Goal: Information Seeking & Learning: Find specific fact

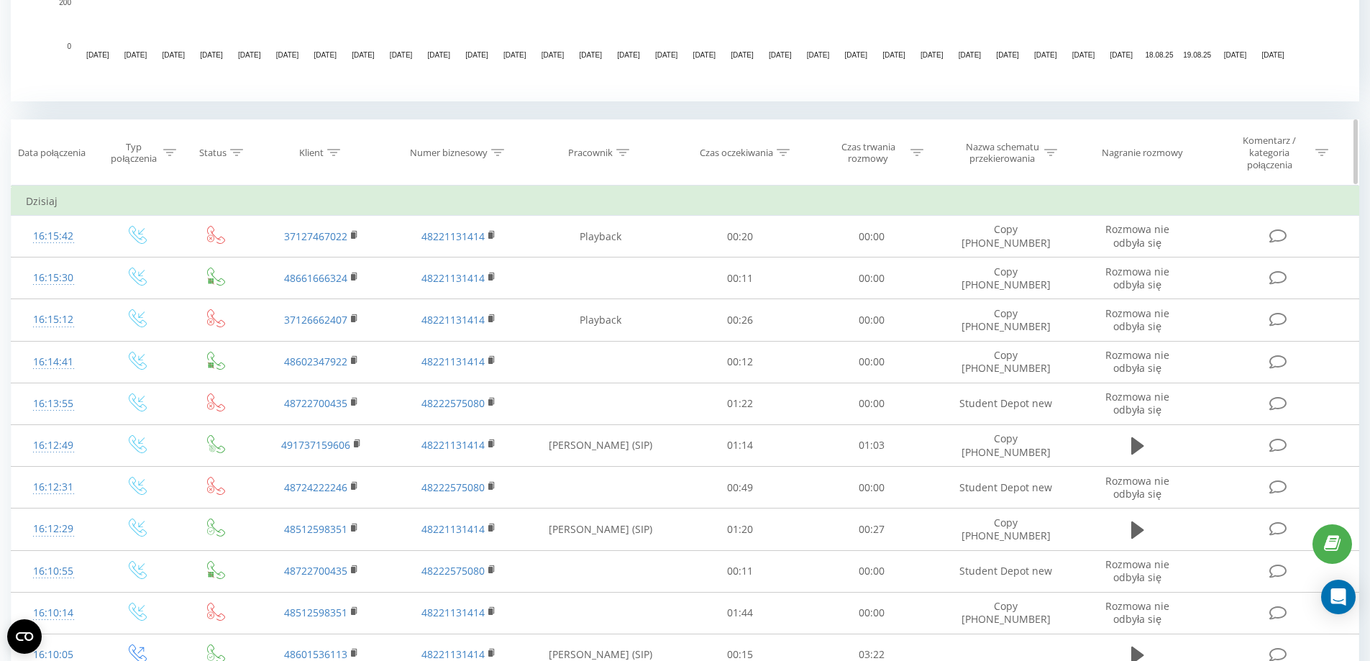
scroll to position [504, 0]
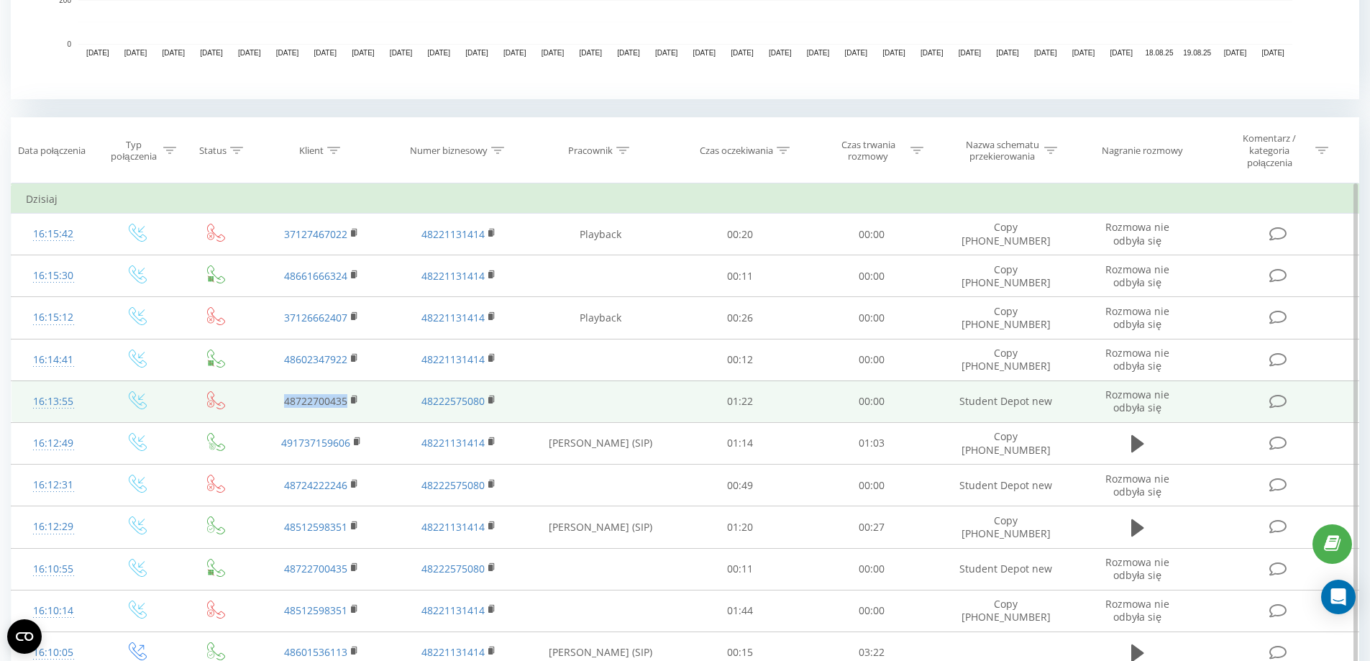
drag, startPoint x: 273, startPoint y: 401, endPoint x: 347, endPoint y: 402, distance: 74.1
click at [347, 402] on td "48722700435" at bounding box center [321, 402] width 137 height 42
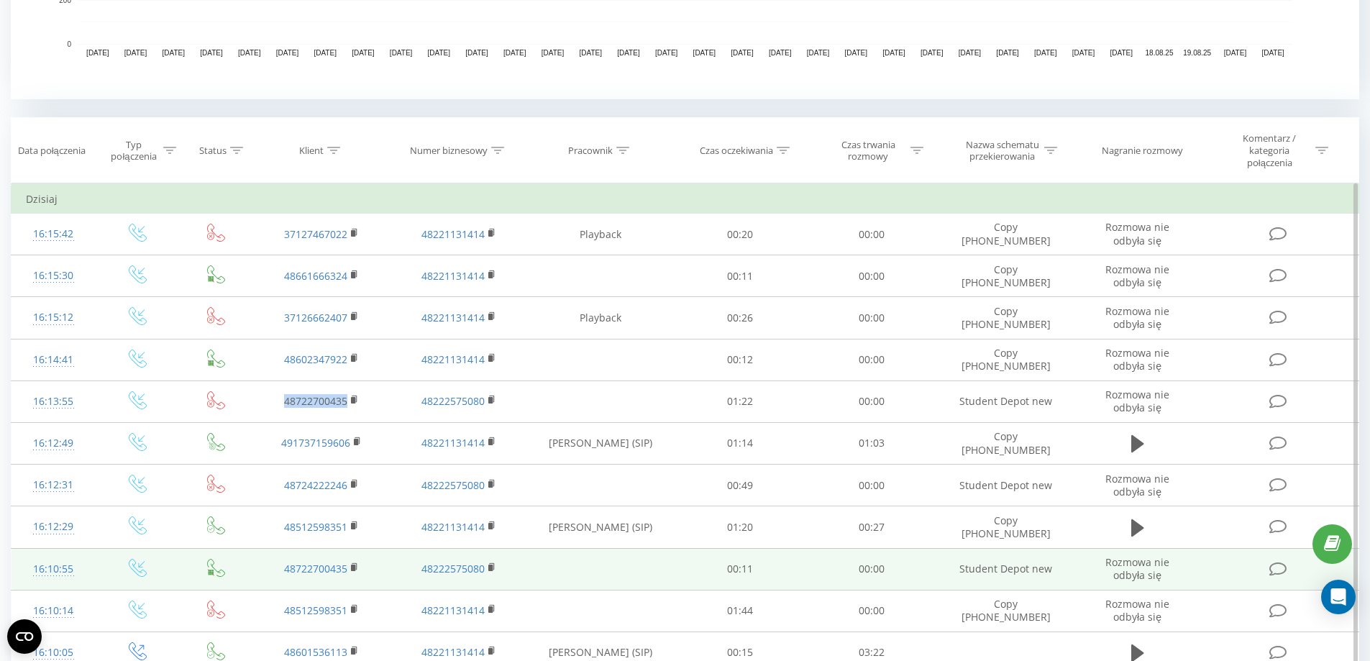
copy link "48722700435"
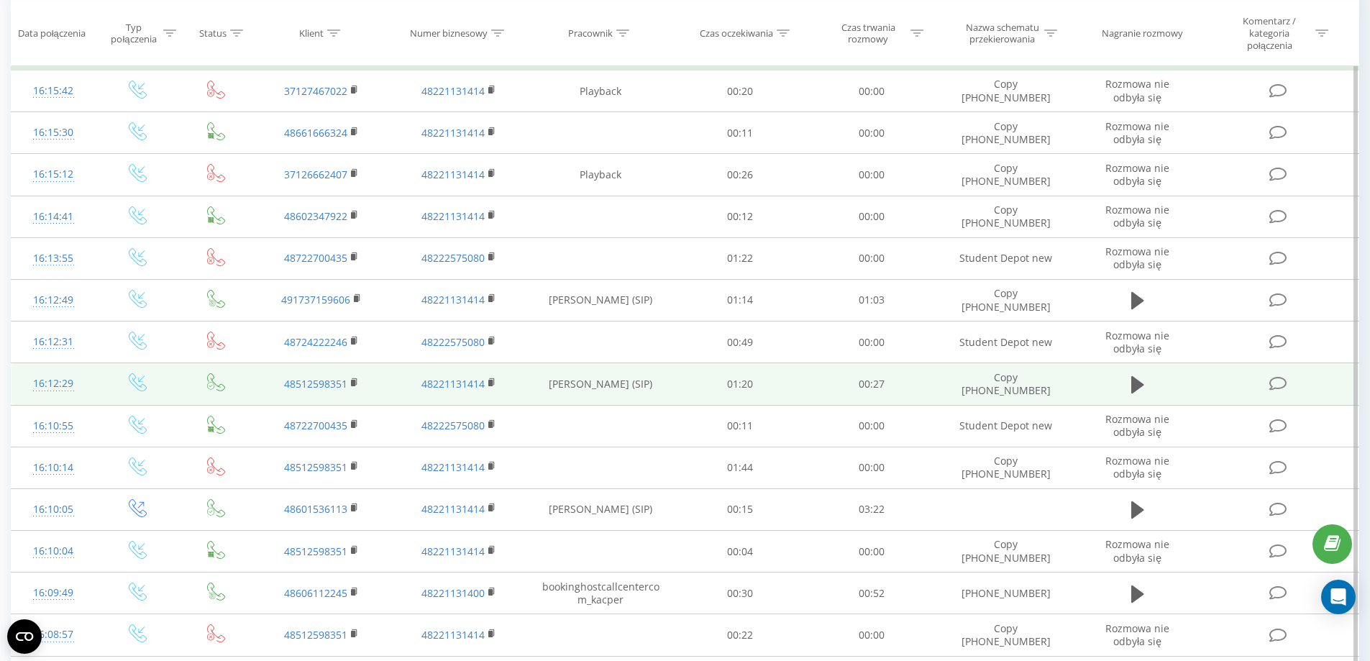
scroll to position [647, 0]
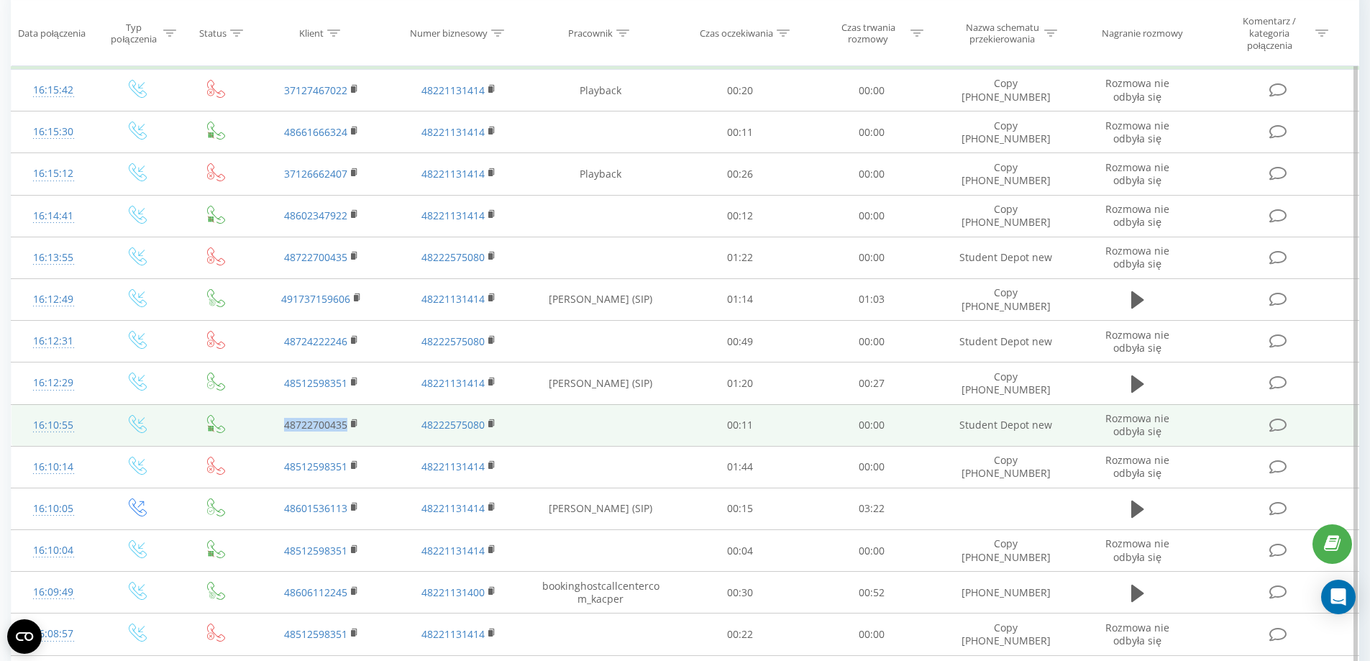
drag, startPoint x: 283, startPoint y: 429, endPoint x: 417, endPoint y: 471, distance: 140.2
click at [350, 429] on td "48722700435" at bounding box center [321, 425] width 137 height 42
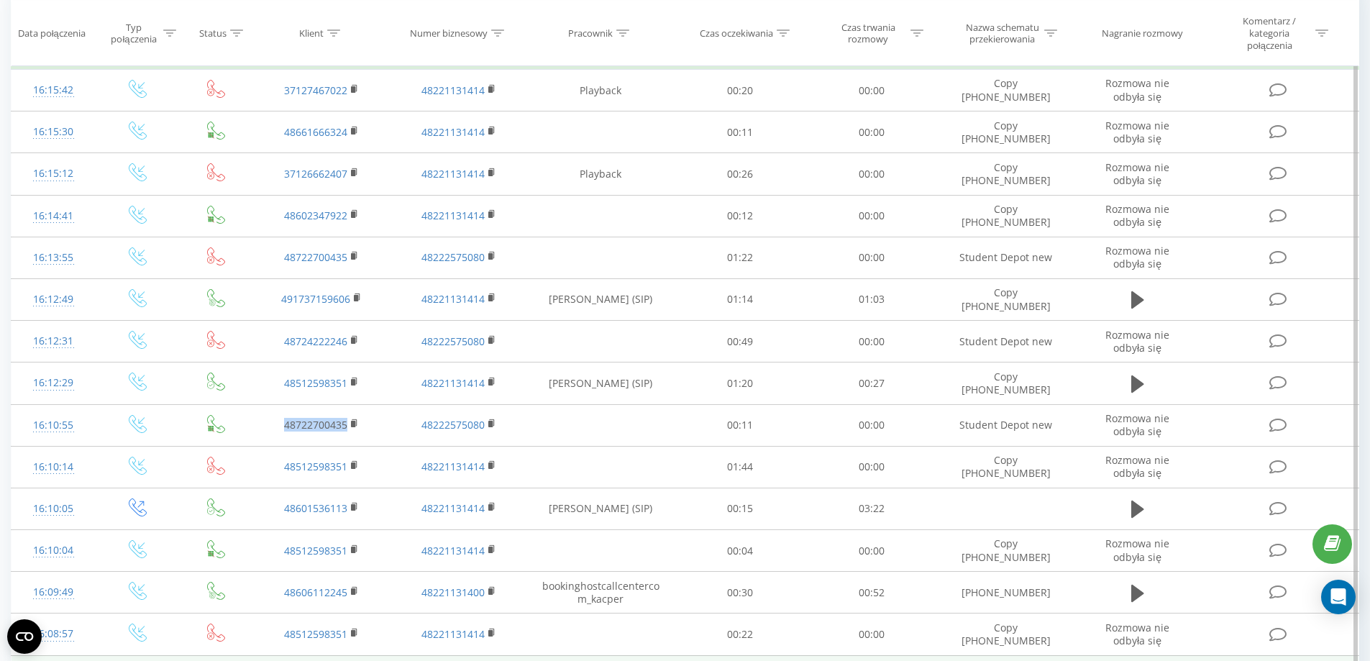
copy link "48722700435"
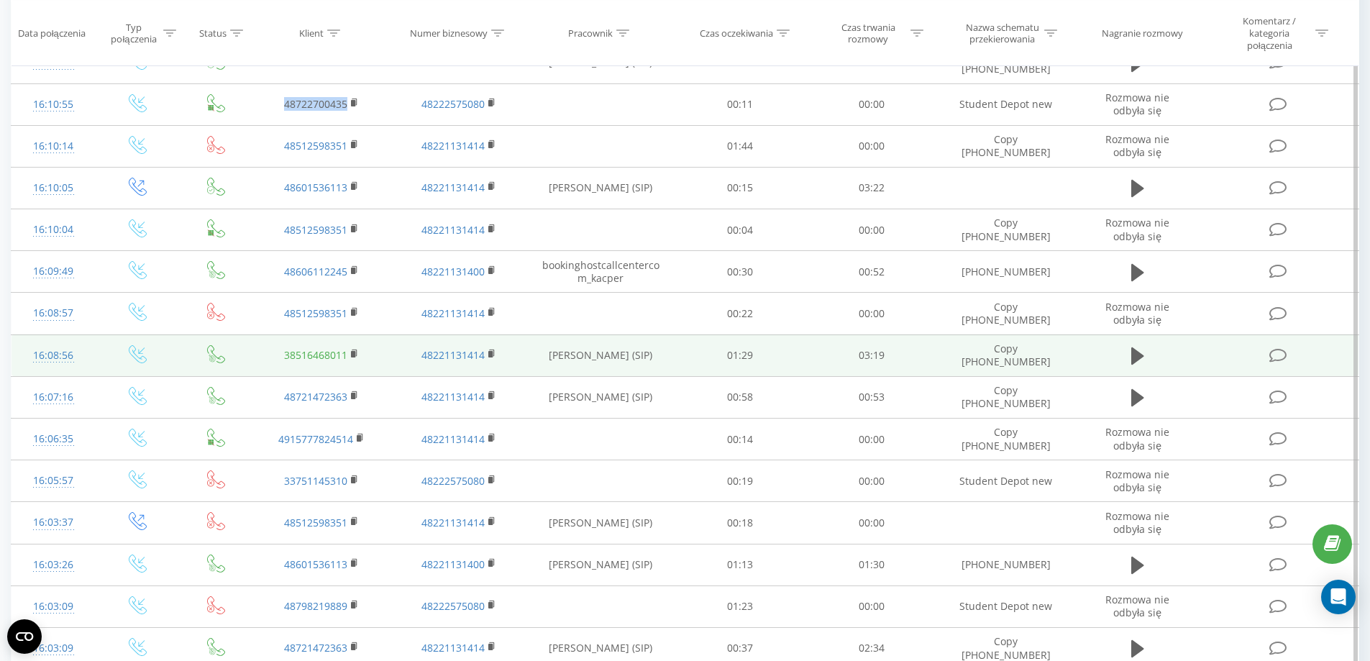
scroll to position [1007, 0]
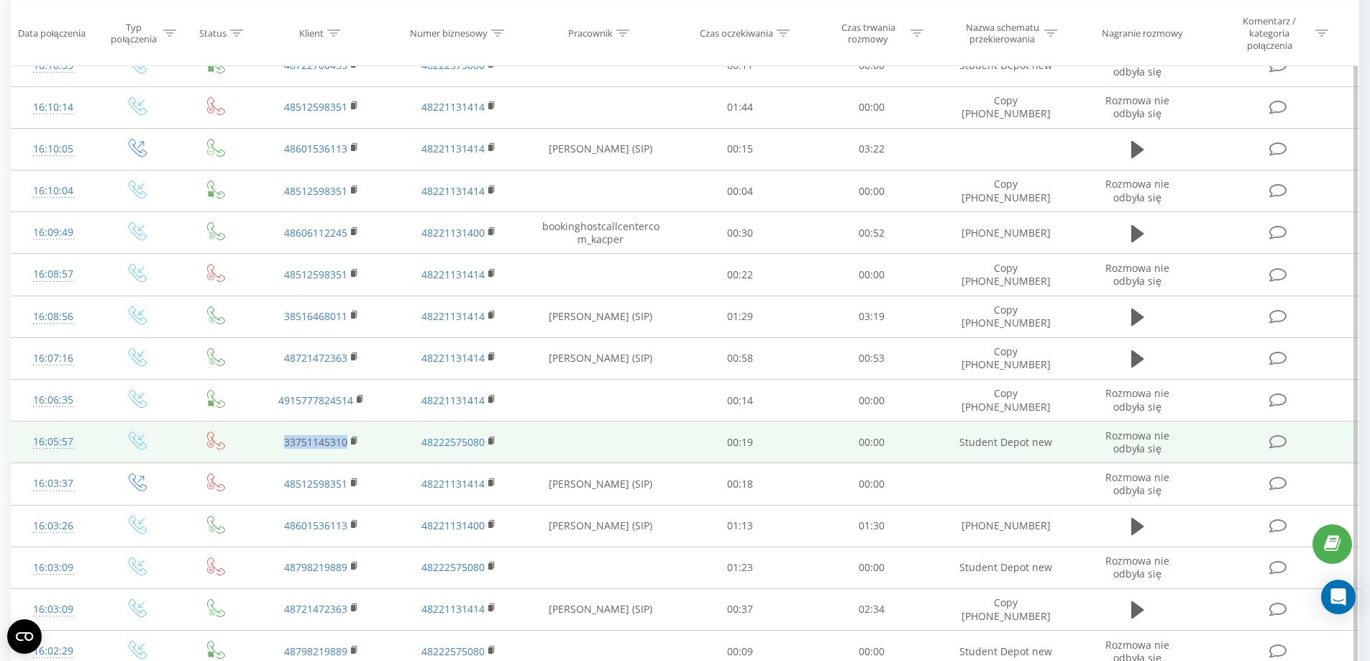
drag, startPoint x: 268, startPoint y: 446, endPoint x: 350, endPoint y: 448, distance: 82.8
click at [350, 448] on td "33751145310" at bounding box center [321, 443] width 137 height 42
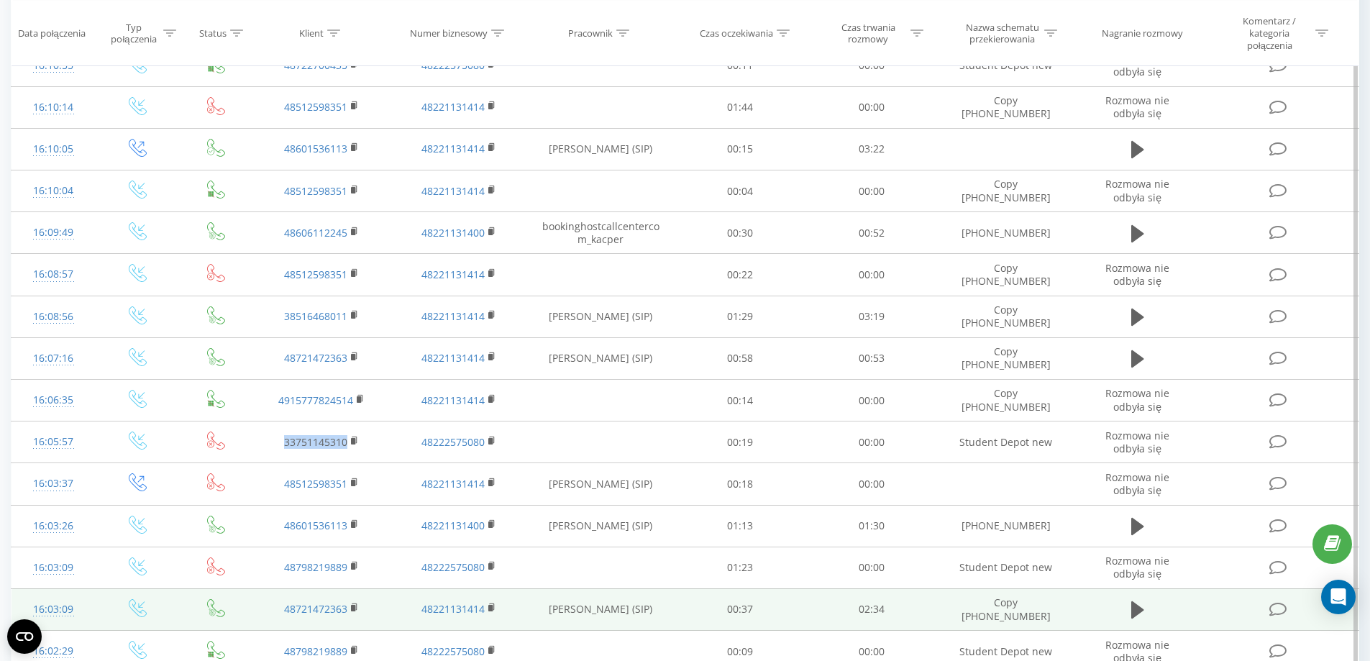
copy link "33751145310"
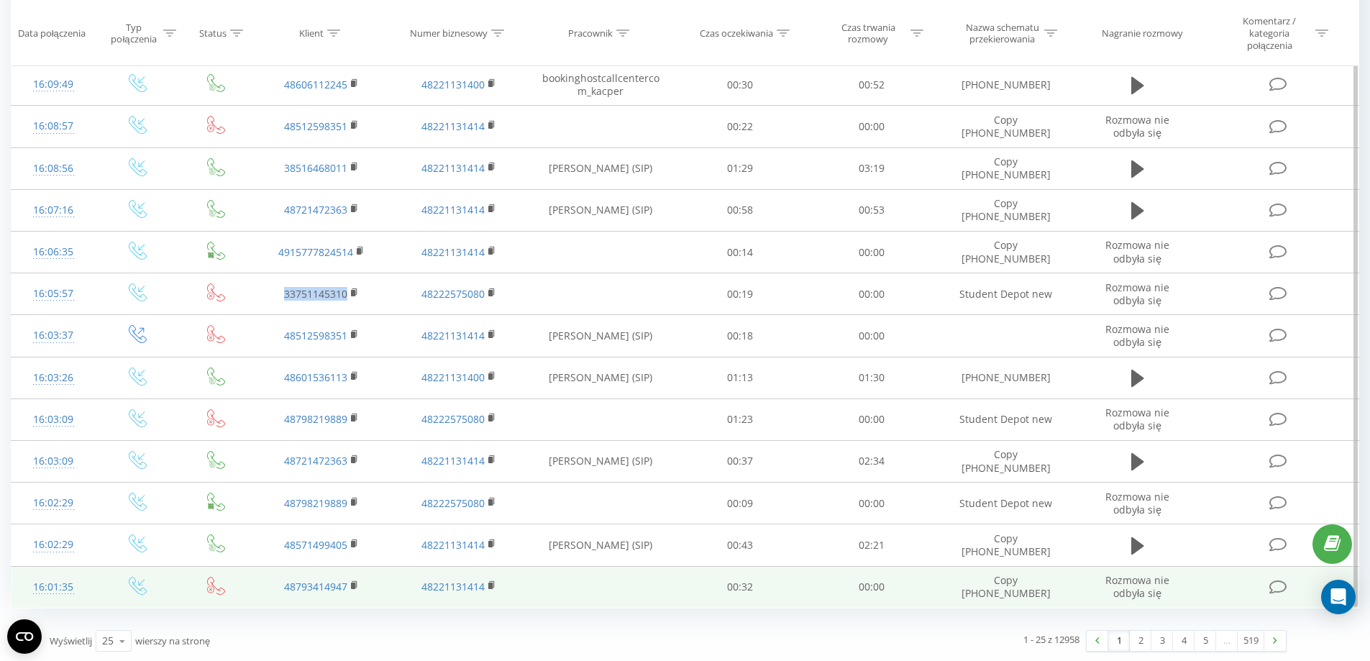
scroll to position [1157, 0]
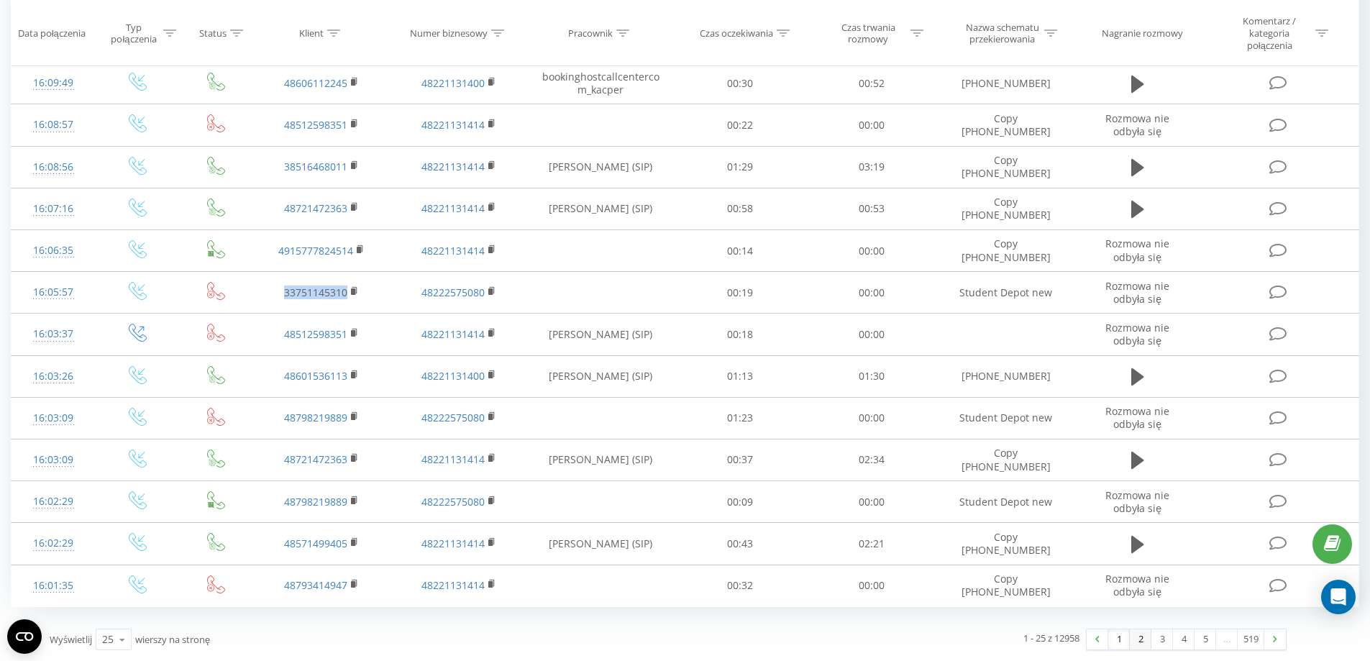
click at [1140, 644] on link "2" at bounding box center [1141, 639] width 22 height 20
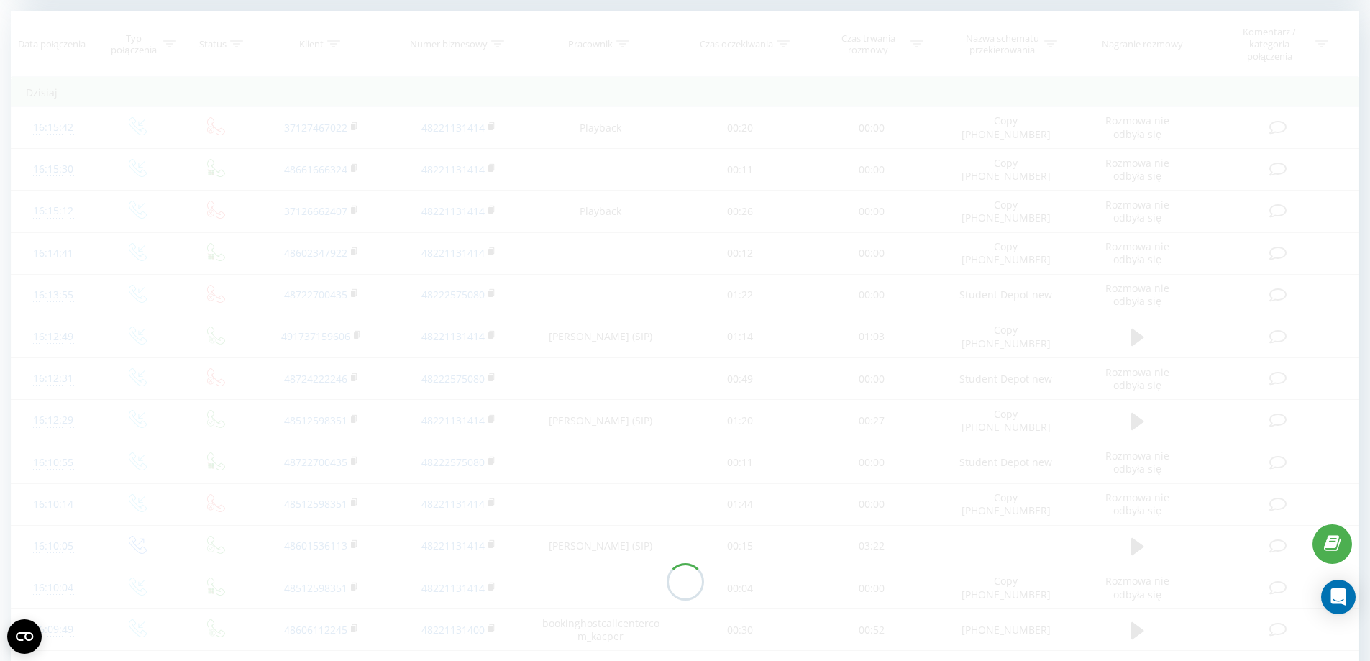
scroll to position [585, 0]
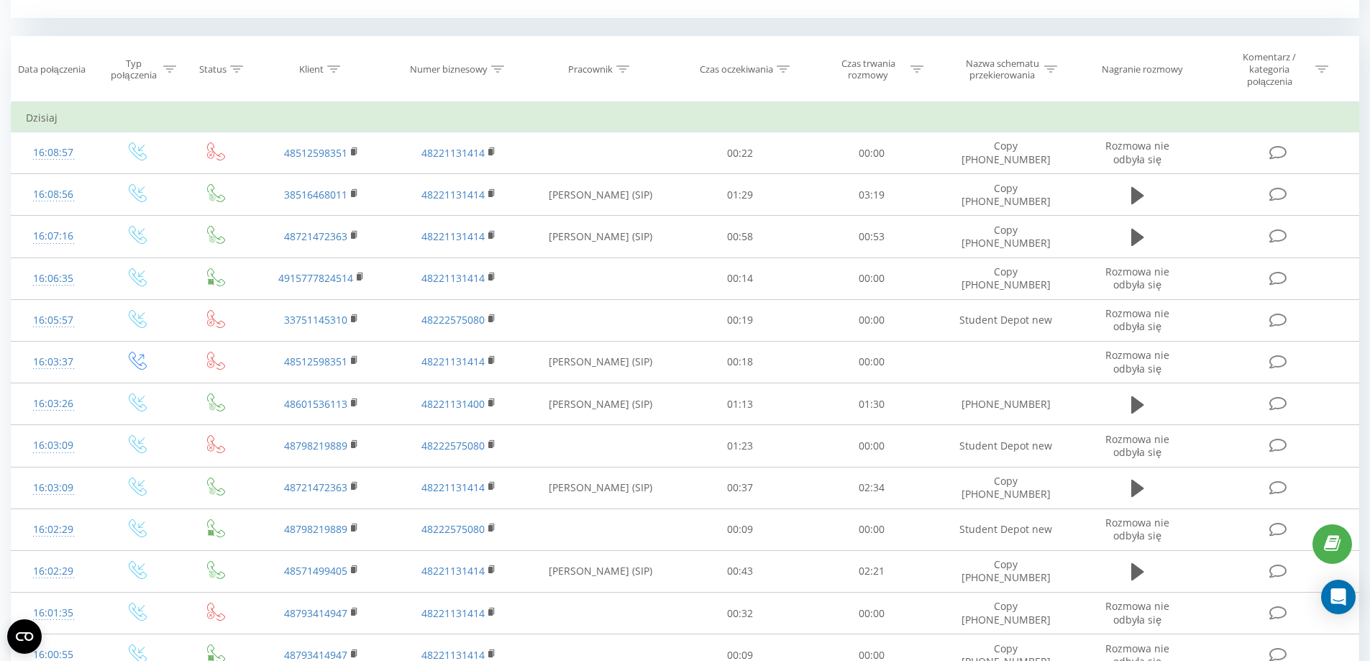
click at [436, 20] on div "Wszystkie połączenia Główny Harmonogram Eksport .csv .xls .xlsx 21.07.2025 - 21…" at bounding box center [685, 345] width 1349 height 1773
